Goal: Task Accomplishment & Management: Manage account settings

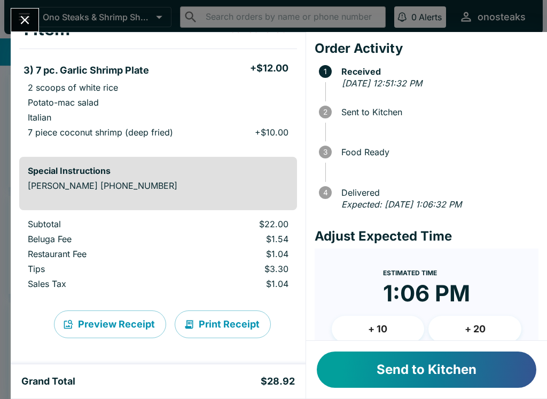
scroll to position [76, 0]
click at [449, 368] on button "Send to Kitchen" at bounding box center [426, 370] width 219 height 36
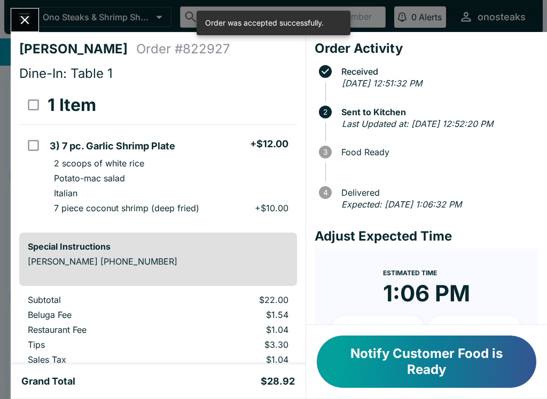
scroll to position [0, 0]
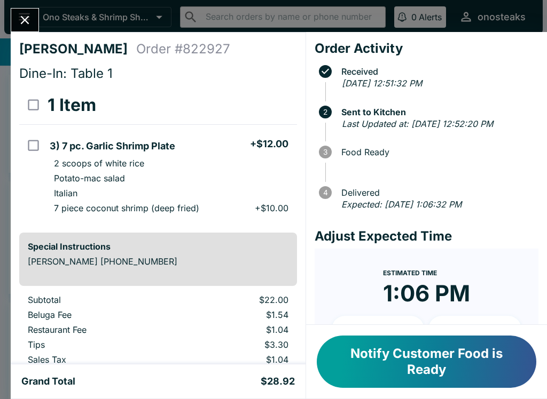
click at [25, 18] on icon "Close" at bounding box center [25, 20] width 14 height 14
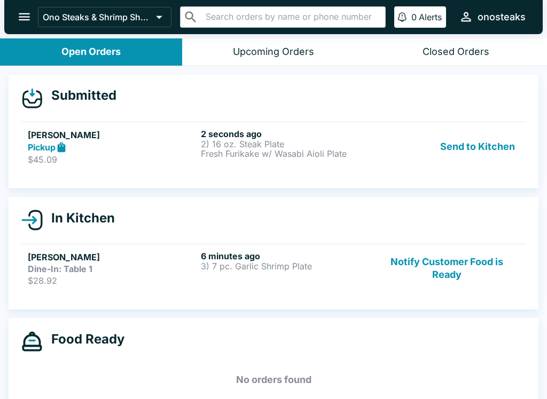
click at [125, 156] on p "$45.09" at bounding box center [112, 159] width 169 height 11
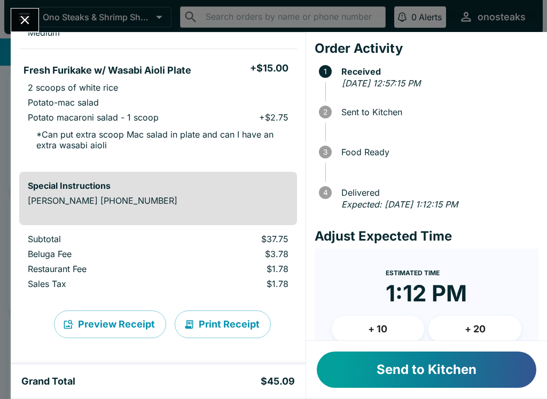
scroll to position [161, 0]
click at [430, 372] on button "Send to Kitchen" at bounding box center [426, 370] width 219 height 36
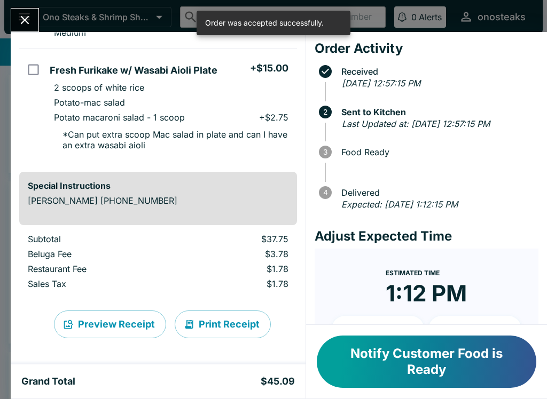
click at [28, 19] on icon "Close" at bounding box center [25, 20] width 14 height 14
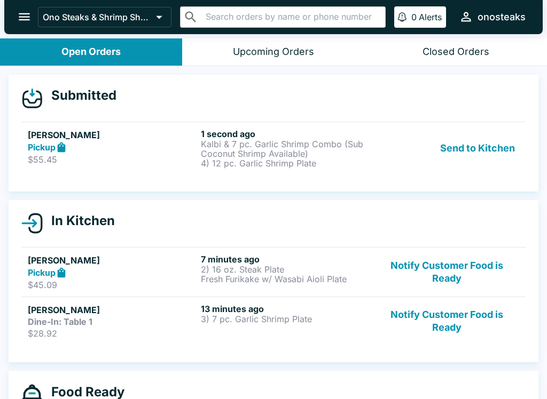
click at [46, 150] on strong "Pickup" at bounding box center [42, 147] width 28 height 11
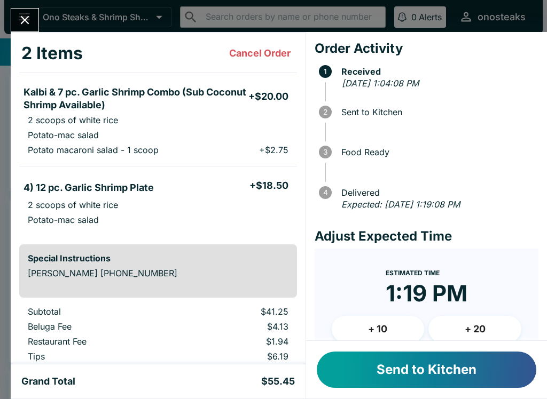
scroll to position [61, 0]
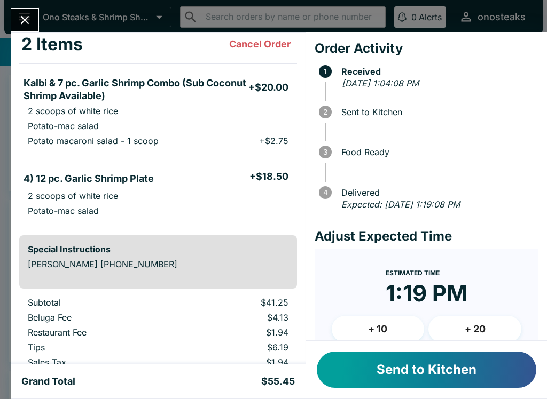
click at [437, 379] on button "Send to Kitchen" at bounding box center [426, 370] width 219 height 36
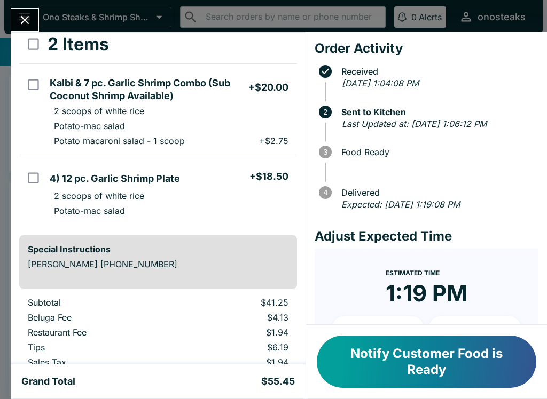
click at [23, 18] on icon "Close" at bounding box center [25, 20] width 9 height 9
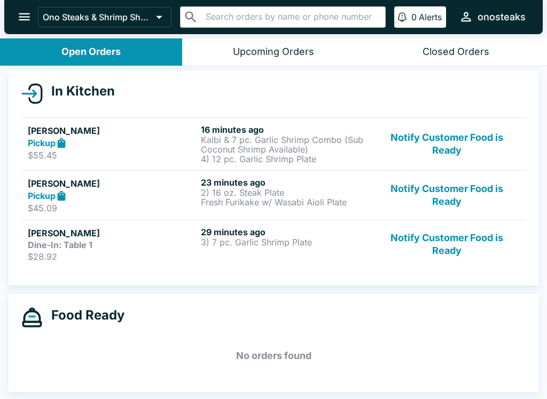
scroll to position [103, 0]
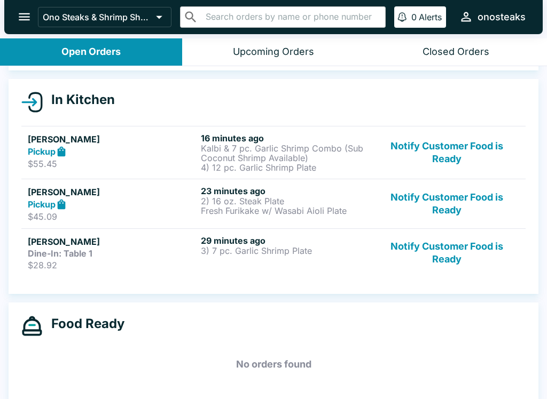
click at [454, 254] on button "Notify Customer Food is Ready" at bounding box center [446, 252] width 145 height 35
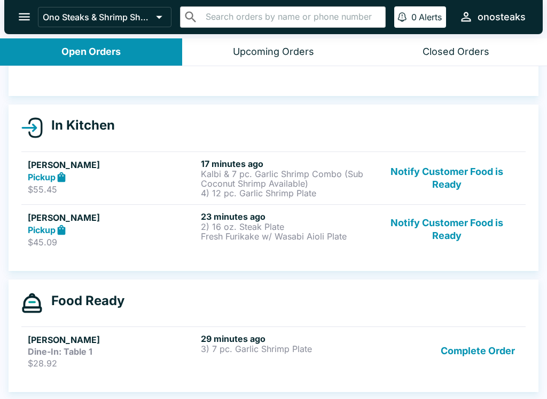
scroll to position [77, 0]
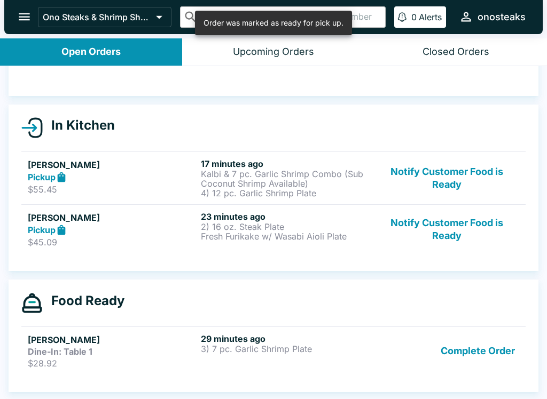
click at [452, 233] on button "Notify Customer Food is Ready" at bounding box center [446, 229] width 145 height 37
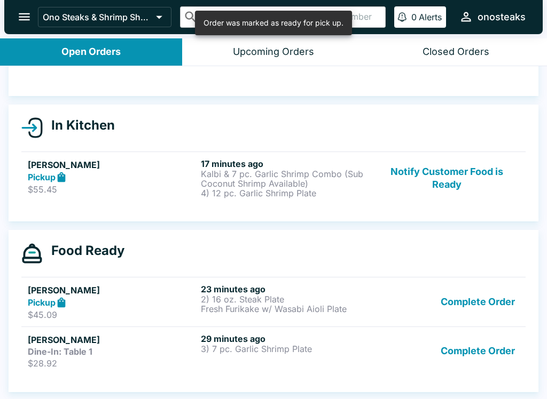
scroll to position [2, 0]
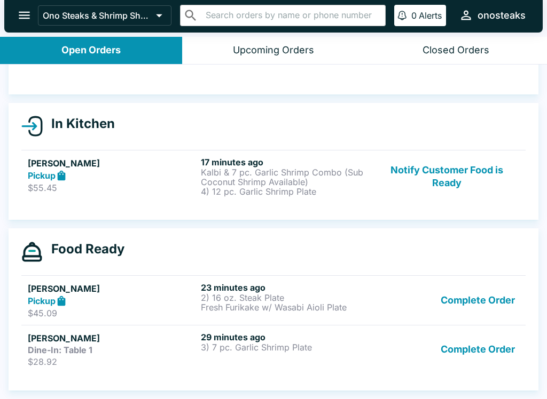
click at [476, 353] on button "Complete Order" at bounding box center [477, 349] width 83 height 35
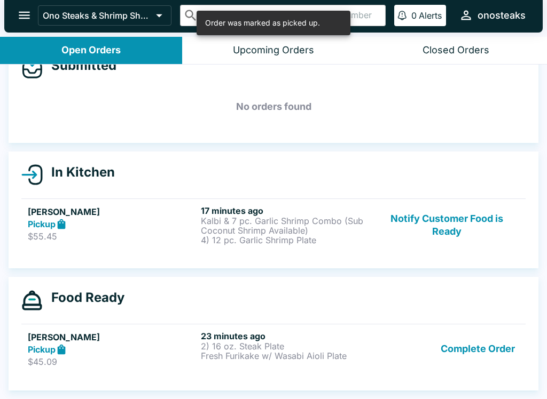
scroll to position [28, 0]
click at [479, 349] on button "Complete Order" at bounding box center [477, 349] width 83 height 37
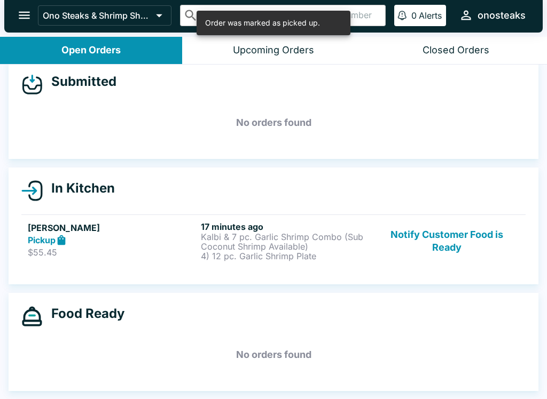
scroll to position [12, 0]
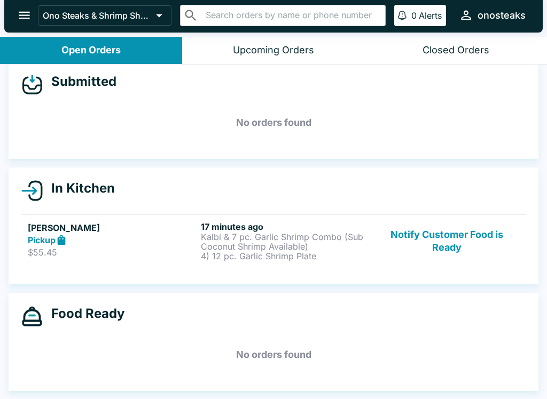
click at [483, 294] on div "Food Ready No orders found" at bounding box center [274, 342] width 530 height 98
click at [486, 248] on button "Notify Customer Food is Ready" at bounding box center [446, 242] width 145 height 40
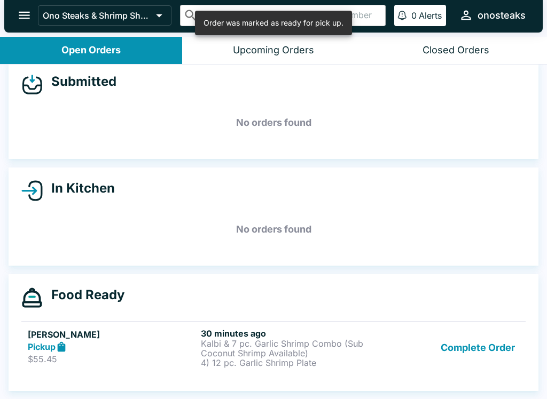
click at [486, 353] on button "Complete Order" at bounding box center [477, 348] width 83 height 40
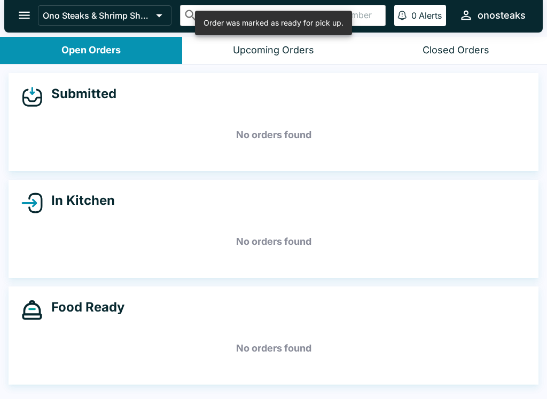
scroll to position [0, 0]
